Goal: Download file/media

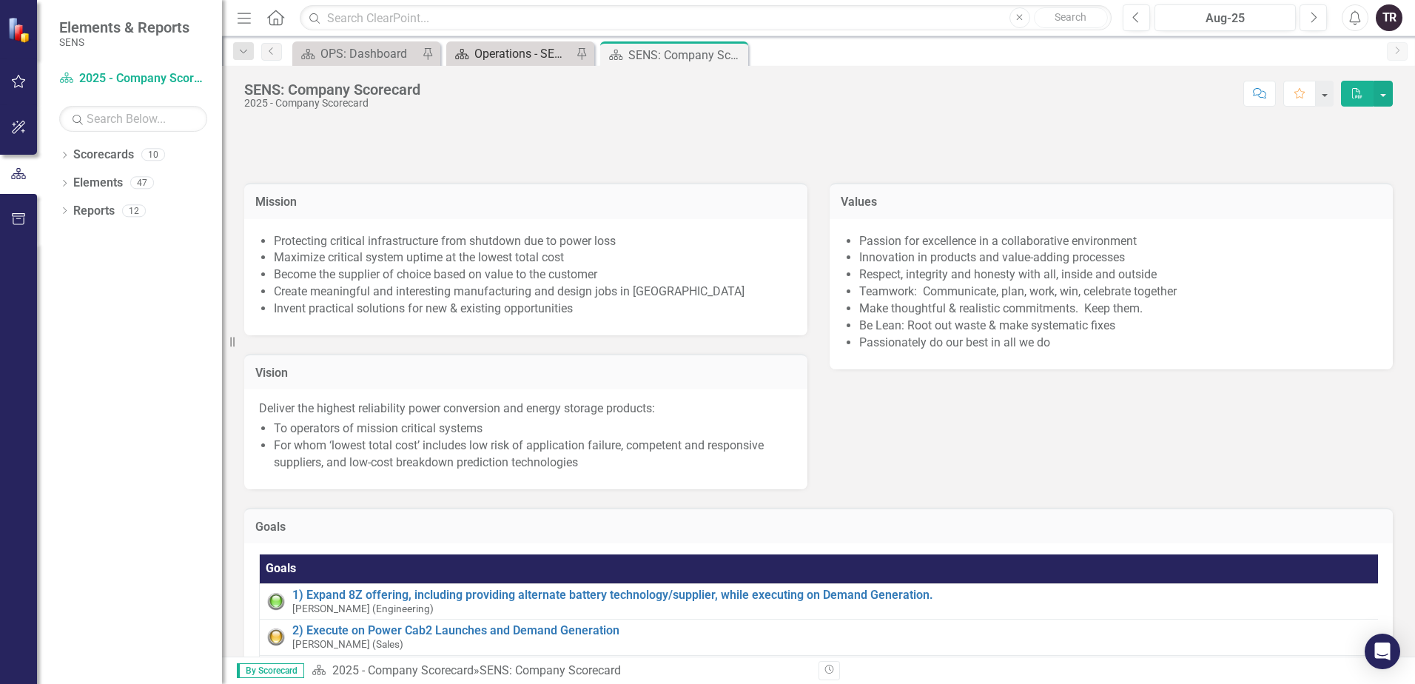
click at [520, 56] on div "Operations - SENS Only Metrics" at bounding box center [523, 53] width 98 height 19
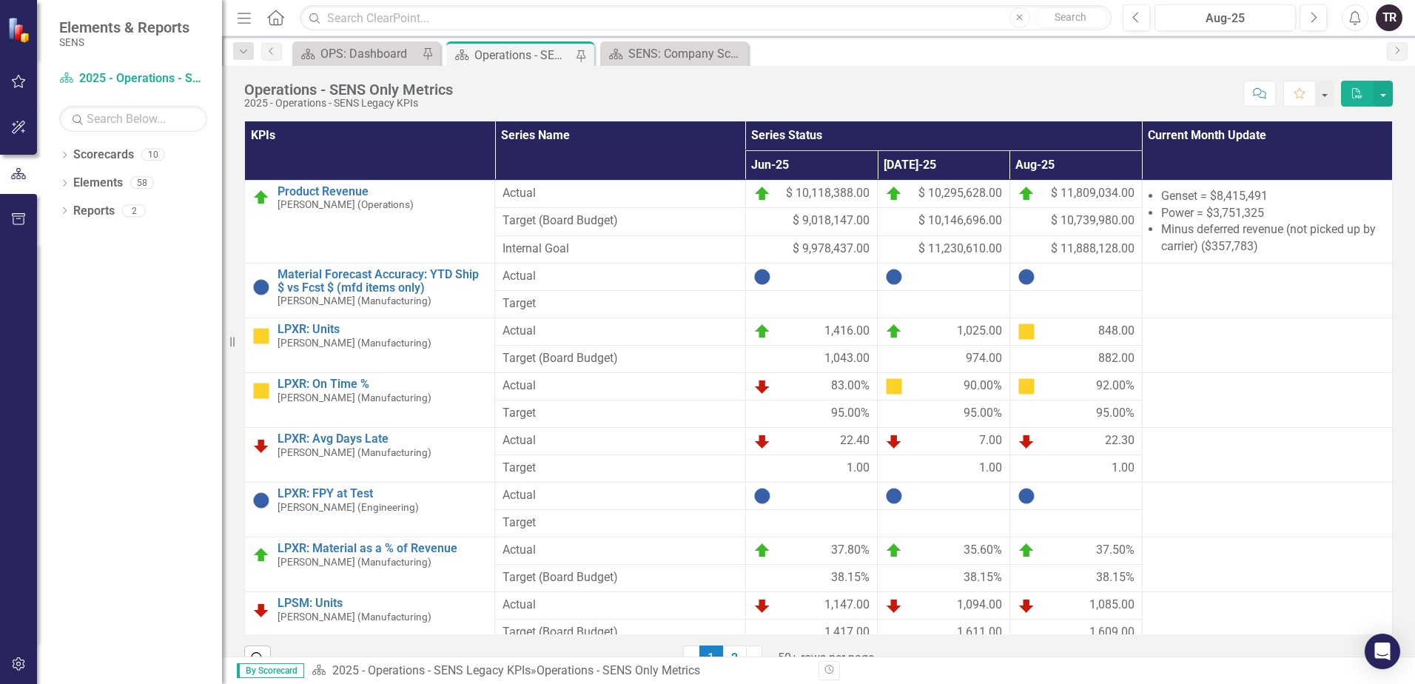
scroll to position [29, 0]
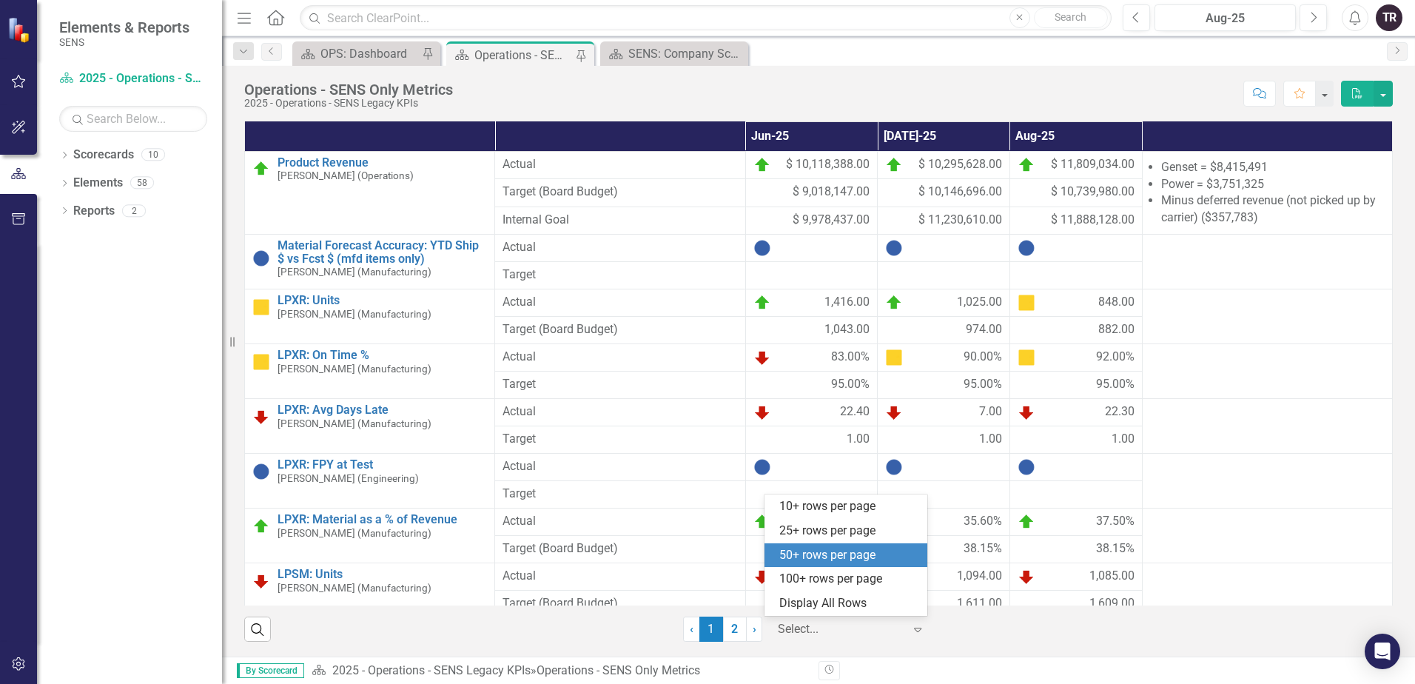
click at [913, 626] on icon "Expand" at bounding box center [917, 629] width 15 height 12
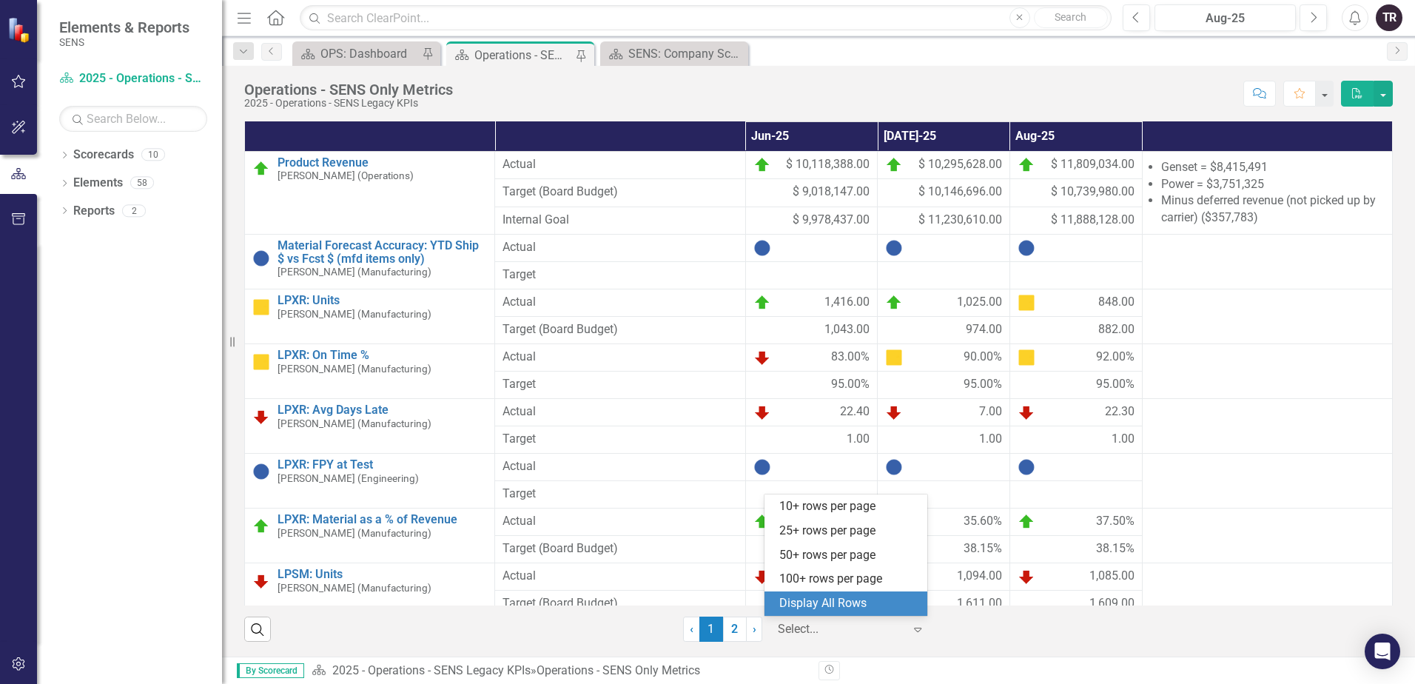
click at [862, 605] on div "Display All Rows" at bounding box center [848, 603] width 139 height 17
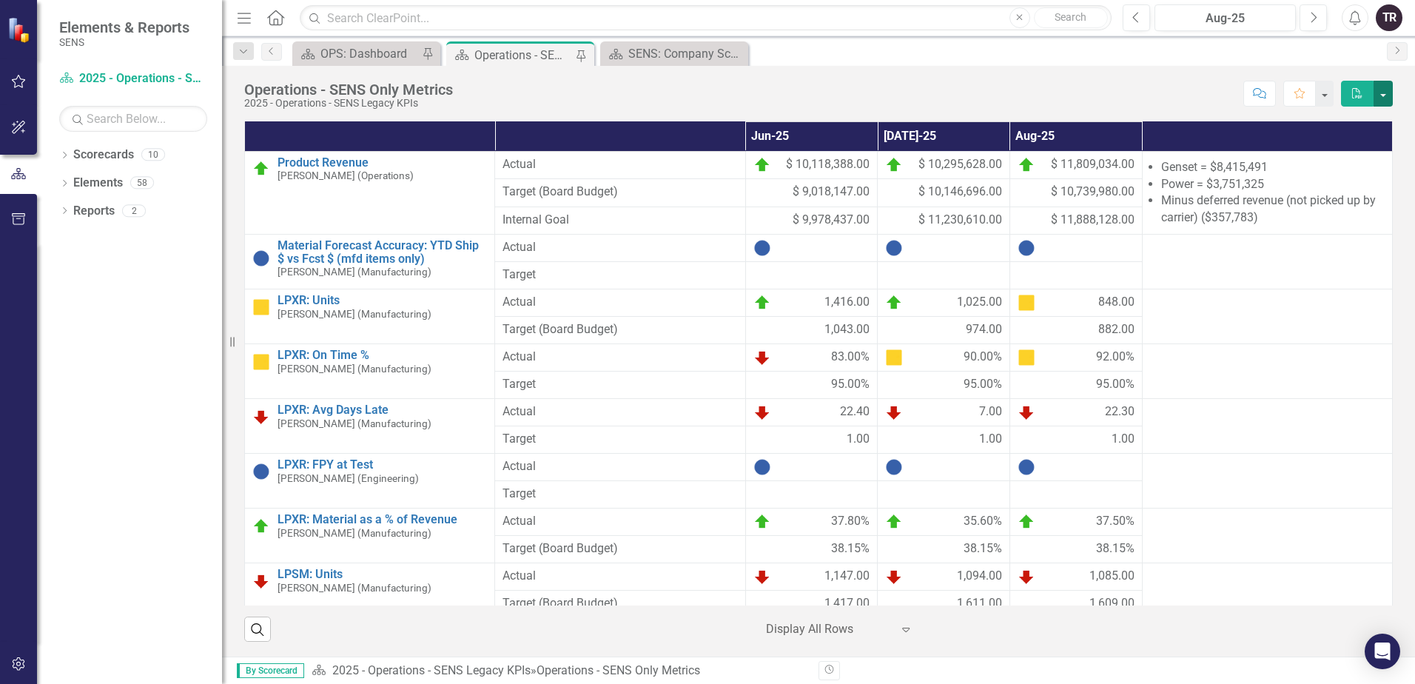
click at [1384, 98] on button "button" at bounding box center [1383, 94] width 19 height 26
click at [1352, 149] on link "PDF Export to PDF" at bounding box center [1332, 150] width 120 height 27
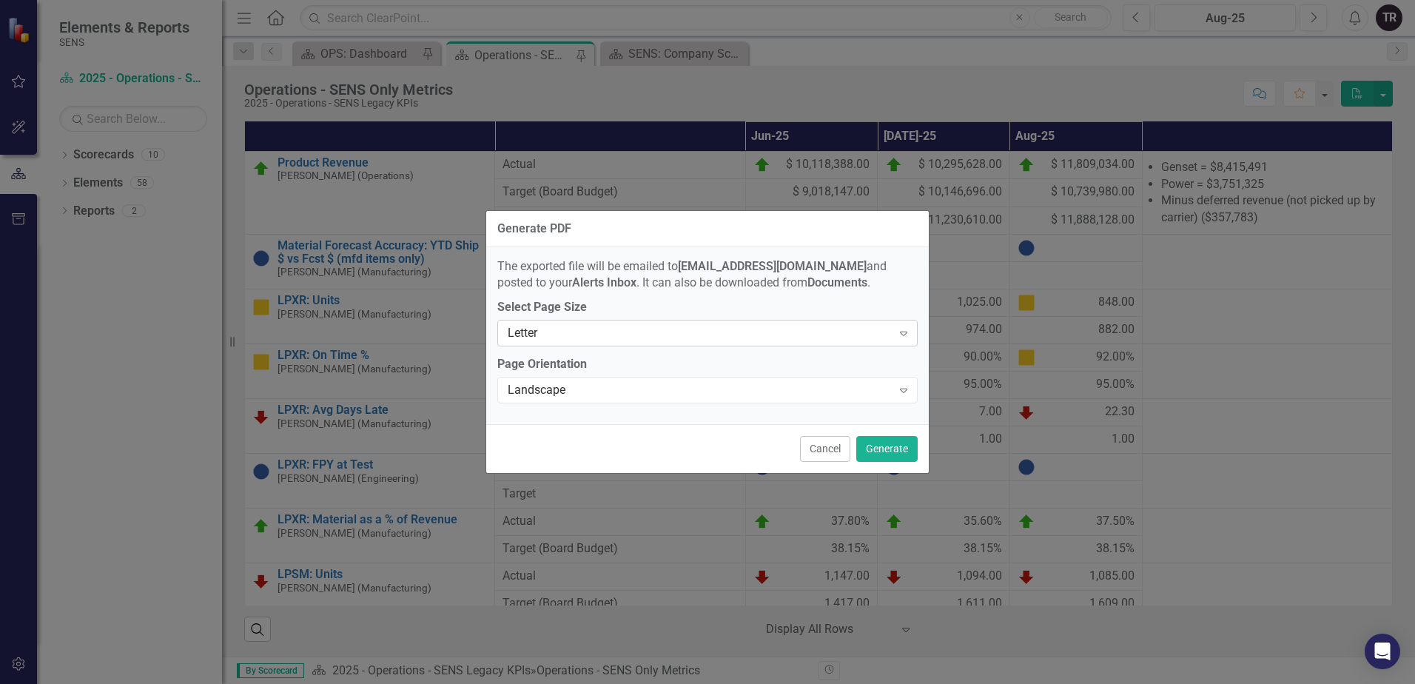
click at [767, 340] on div "Letter" at bounding box center [700, 333] width 384 height 17
click at [784, 393] on div "Landscape" at bounding box center [700, 390] width 384 height 17
click at [891, 443] on button "Generate" at bounding box center [886, 449] width 61 height 26
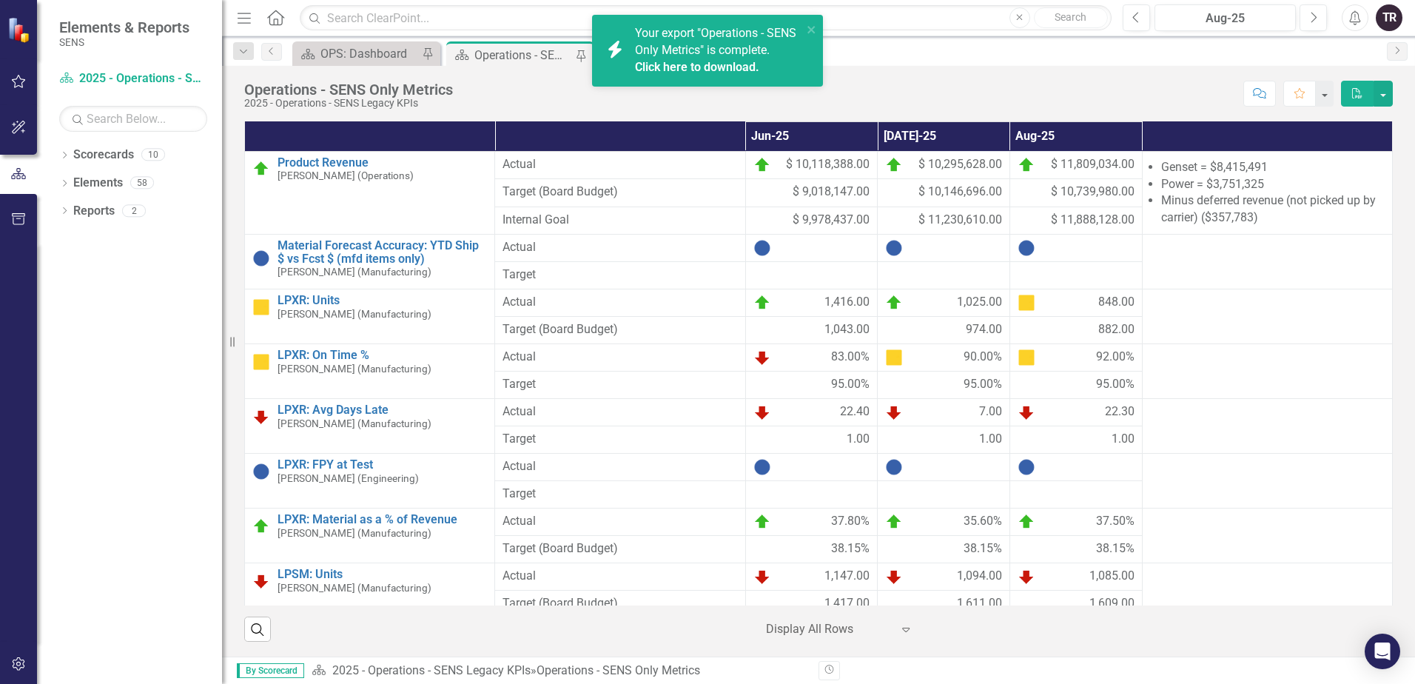
click at [1069, 90] on div "Score: N/A Aug-25 Completed Comment Favorite PDF" at bounding box center [926, 93] width 932 height 25
click at [725, 67] on link "Click here to download." at bounding box center [697, 67] width 124 height 14
